Goal: Task Accomplishment & Management: Use online tool/utility

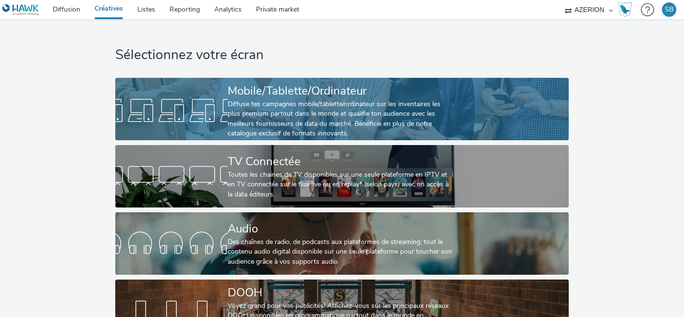
click at [236, 121] on div "Diffuse tes campagnes mobile/tablette/ordinateur sur les inventaires les plus p…" at bounding box center [340, 118] width 225 height 39
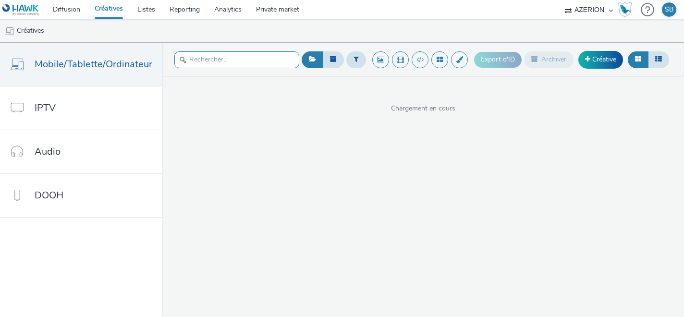
click at [267, 55] on input "text" at bounding box center [236, 59] width 125 height 17
type input "synchro"
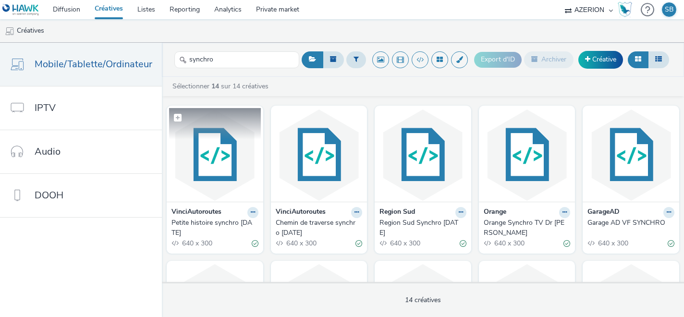
click at [220, 165] on img at bounding box center [215, 155] width 92 height 94
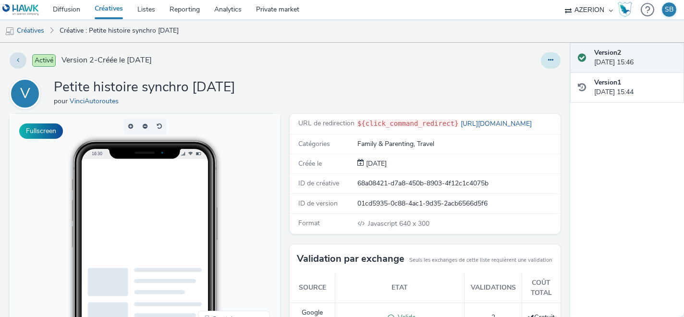
click at [551, 61] on icon at bounding box center [550, 60] width 5 height 7
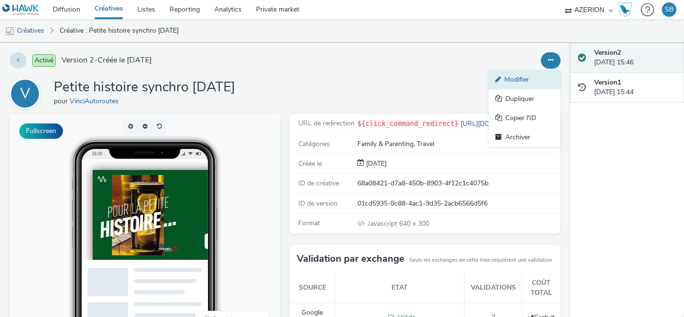
click at [531, 82] on link "Modifier" at bounding box center [524, 79] width 72 height 19
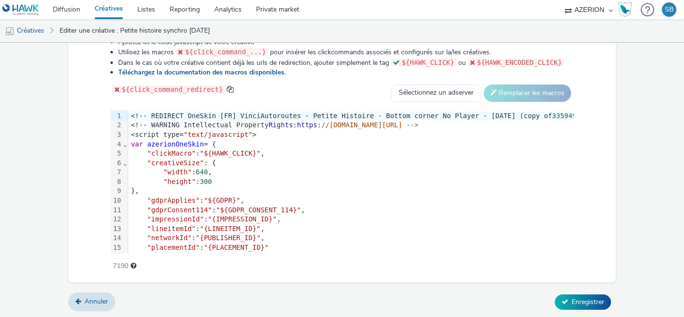
scroll to position [38, 0]
